Goal: Information Seeking & Learning: Find specific fact

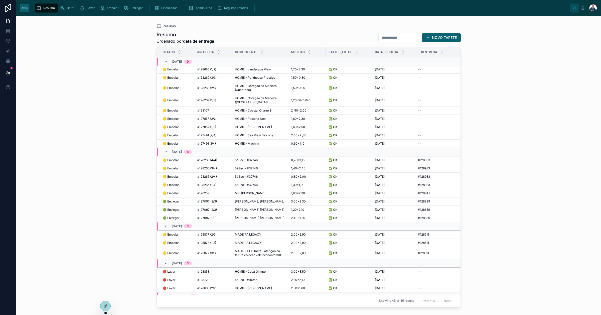
click at [378, 34] on input "text" at bounding box center [398, 37] width 41 height 7
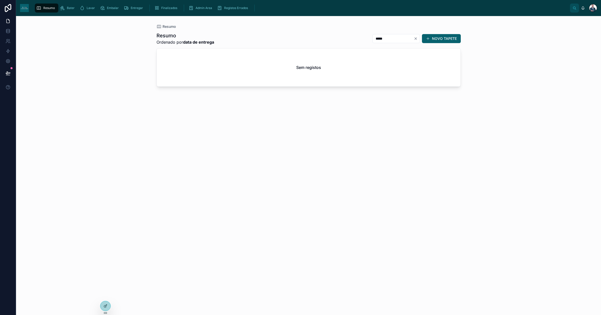
type input "*****"
drag, startPoint x: 379, startPoint y: 38, endPoint x: 305, endPoint y: 47, distance: 75.1
click at [305, 47] on div "Resumo Ordenado por data de entrega ***** NOVO TAPETE Sem registos" at bounding box center [308, 169] width 304 height 280
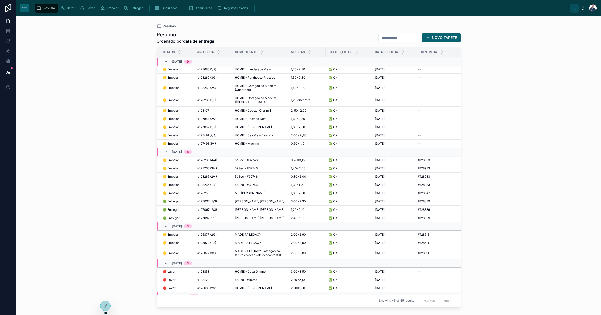
click at [160, 5] on div "Finalizados" at bounding box center [166, 8] width 25 height 8
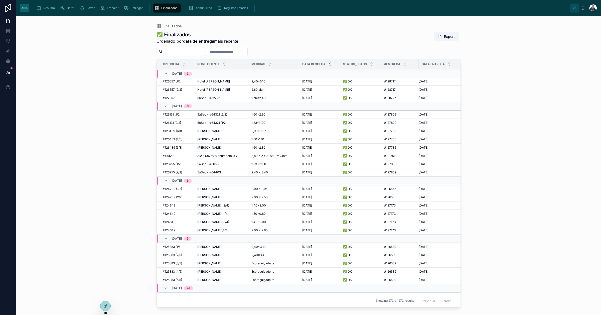
click at [237, 53] on input "text" at bounding box center [226, 51] width 41 height 7
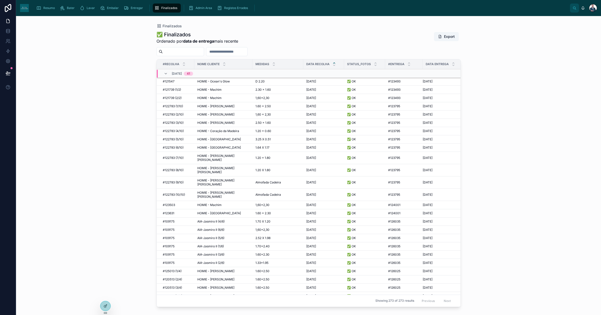
scroll to position [283, 0]
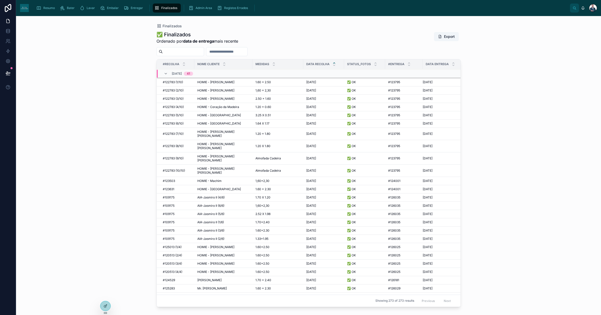
click at [221, 195] on span "AIA-Jasmiro II (4/6)" at bounding box center [210, 197] width 27 height 4
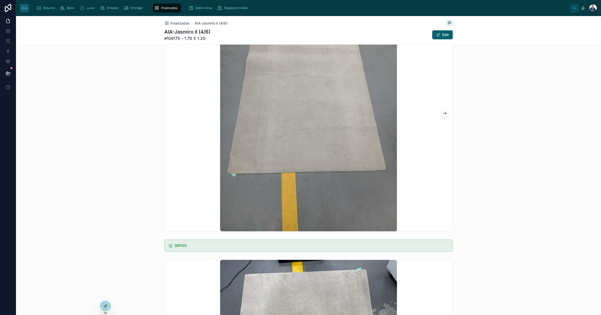
scroll to position [219, 0]
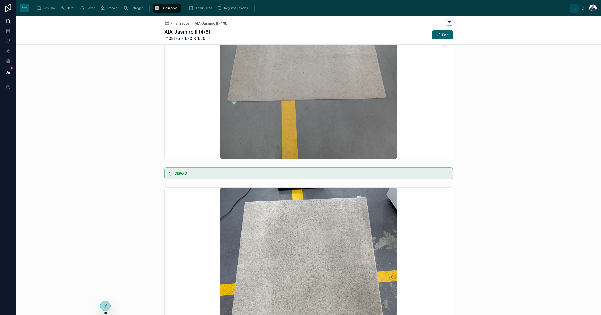
click at [177, 26] on div "Finalizados AIA-Jasmiro II (4/6)" at bounding box center [308, 23] width 288 height 6
click at [177, 24] on span "Finalizados" at bounding box center [179, 23] width 19 height 5
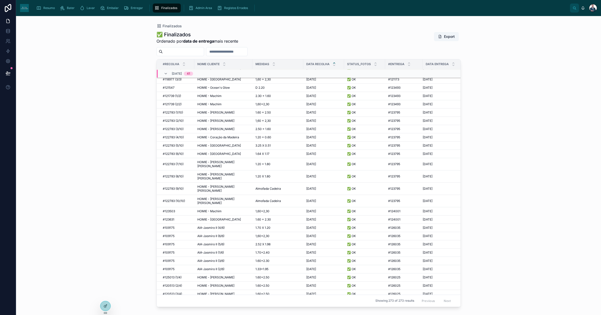
scroll to position [246, 0]
click at [216, 242] on span "AIA-Jasmiro II (6/6)" at bounding box center [210, 244] width 27 height 4
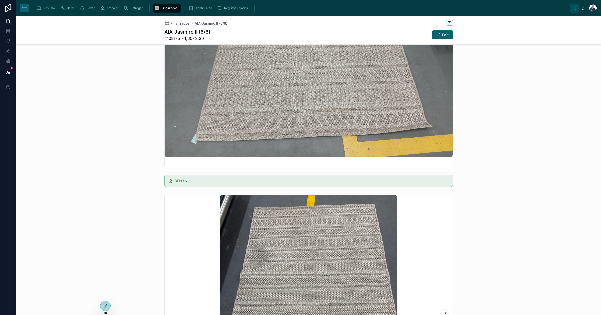
scroll to position [250, 0]
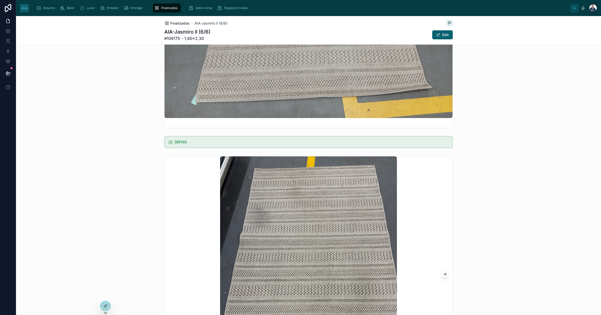
click at [179, 24] on span "Finalizados" at bounding box center [179, 23] width 19 height 5
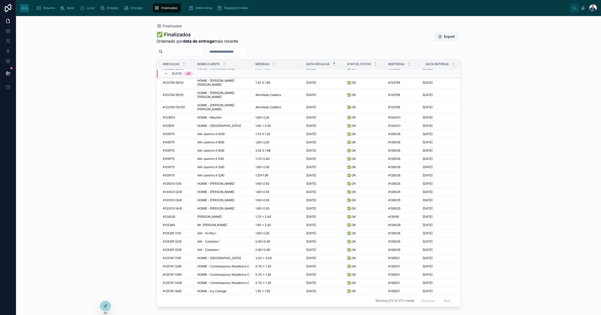
scroll to position [345, 0]
click at [218, 166] on span "AIA-Jasmiro II (3/6)" at bounding box center [210, 168] width 27 height 4
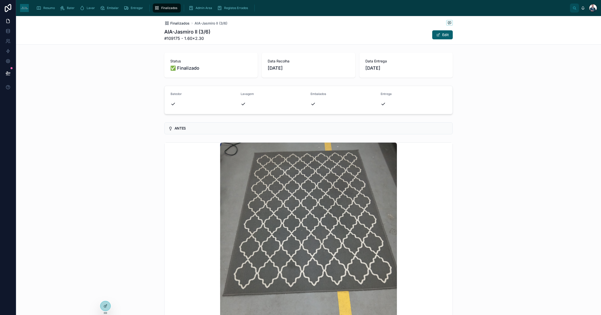
click at [171, 22] on span "Finalizados" at bounding box center [179, 23] width 19 height 5
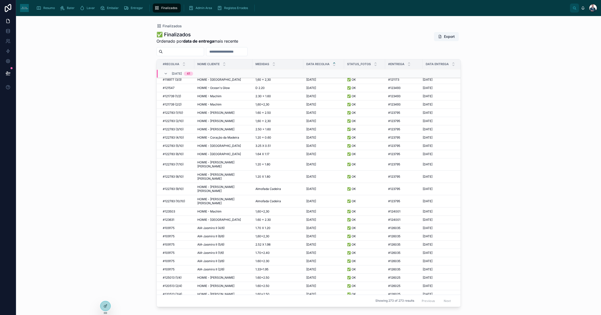
scroll to position [314, 0]
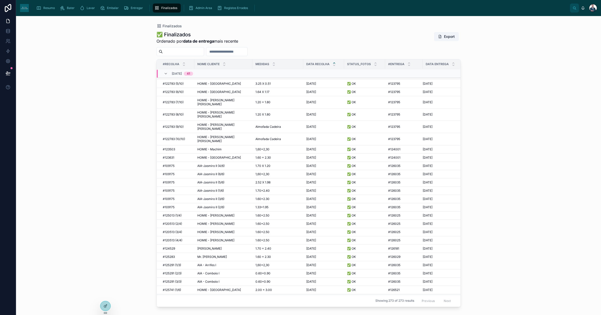
click at [218, 205] on span "AIA-Jasmiro II (2/6)" at bounding box center [210, 207] width 27 height 4
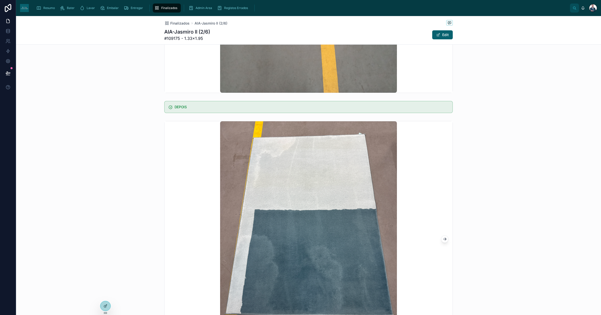
scroll to position [188, 0]
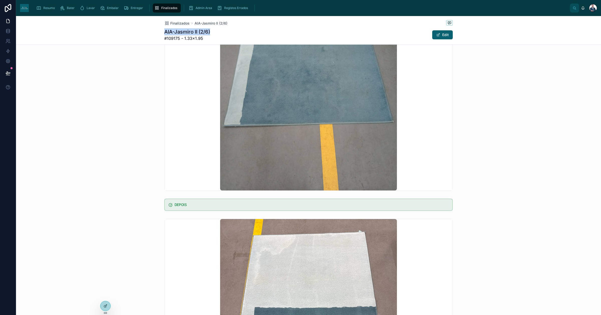
drag, startPoint x: 210, startPoint y: 29, endPoint x: 162, endPoint y: 30, distance: 48.1
click at [164, 30] on div "AIA-Jasmiro II (2/6) #109175 - 1.33×1.95 Edit" at bounding box center [308, 34] width 288 height 13
copy h1 "AIA-Jasmiro II (2/6)"
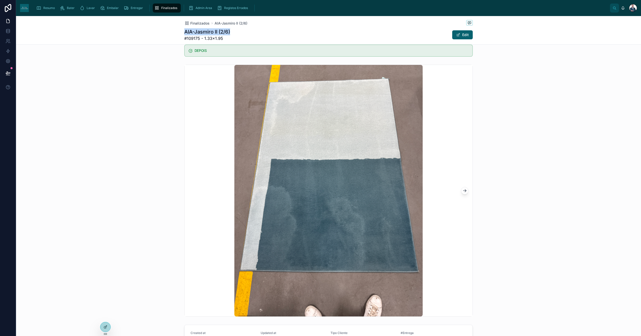
scroll to position [363, 0]
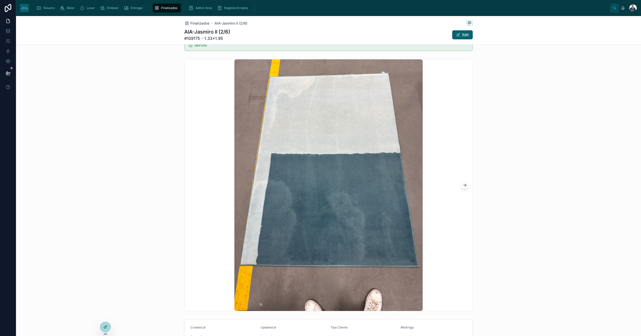
click at [600, 161] on div at bounding box center [328, 185] width 625 height 256
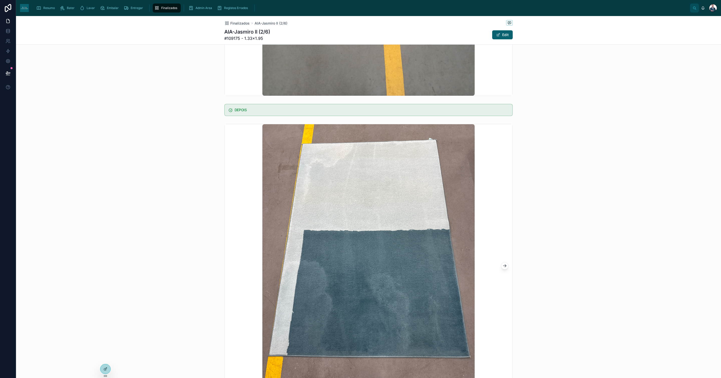
scroll to position [367, 0]
